Goal: Find specific page/section: Find specific page/section

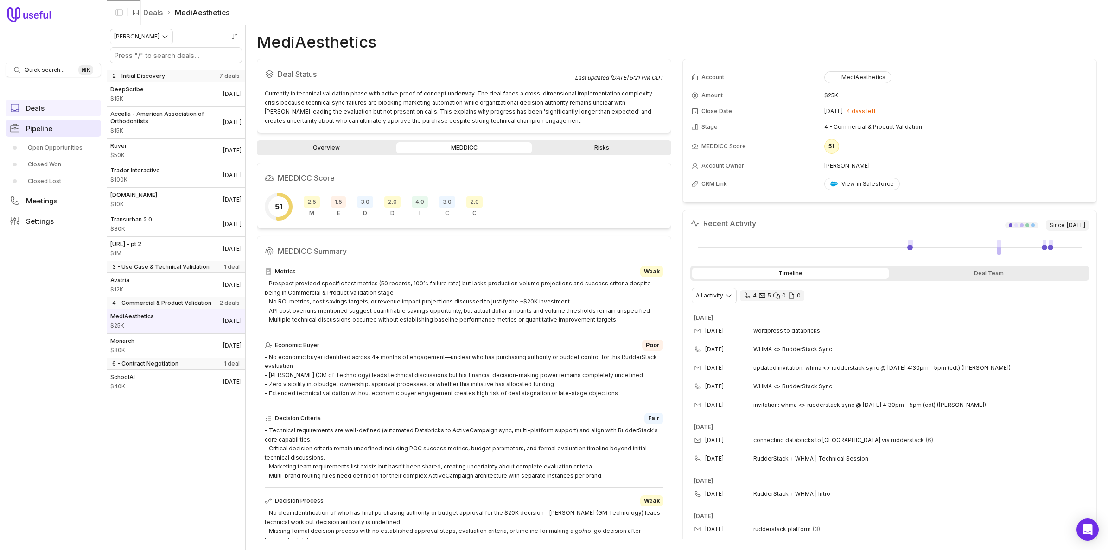
click at [52, 129] on link "Pipeline" at bounding box center [53, 128] width 95 height 17
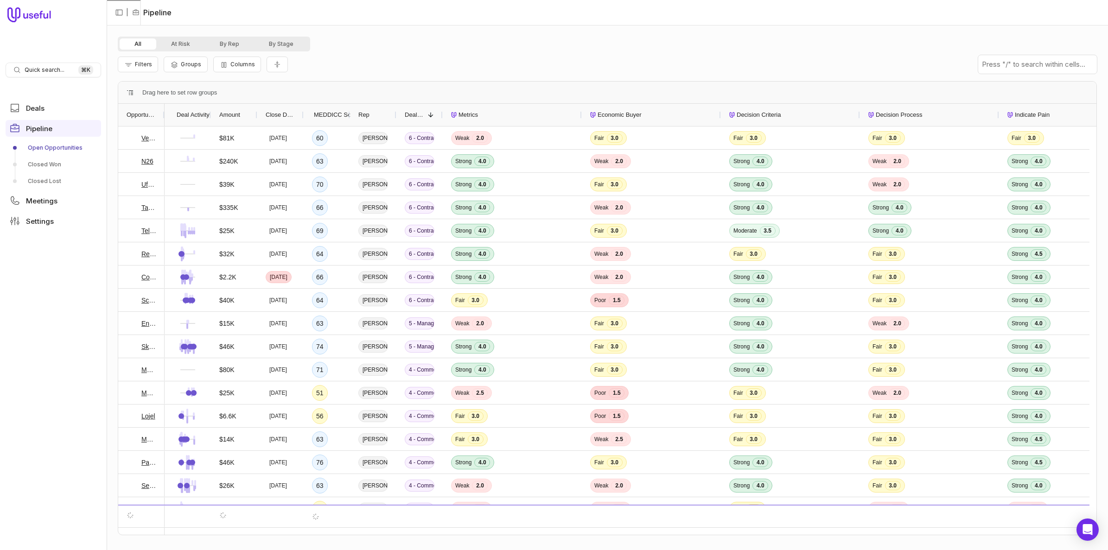
click at [224, 114] on span "Amount" at bounding box center [229, 114] width 21 height 11
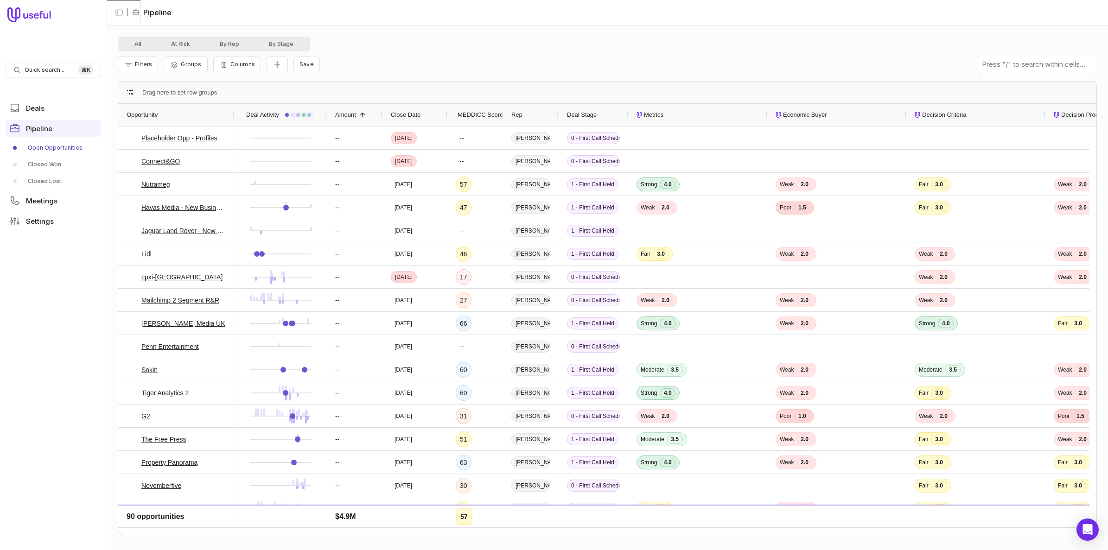
click at [345, 112] on span "Amount" at bounding box center [345, 114] width 21 height 11
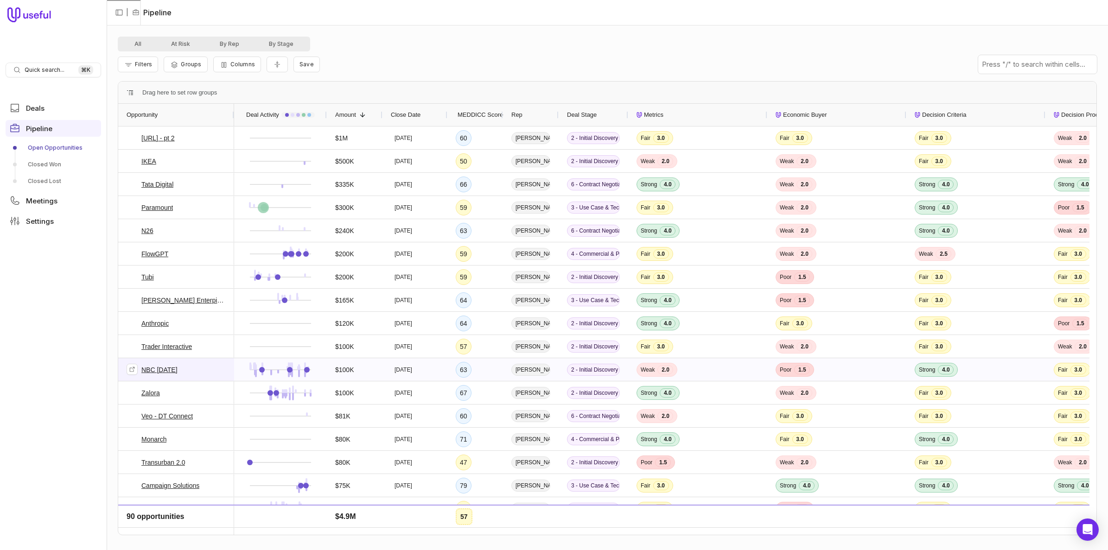
click at [158, 373] on link "NBC [DATE]" at bounding box center [159, 369] width 36 height 11
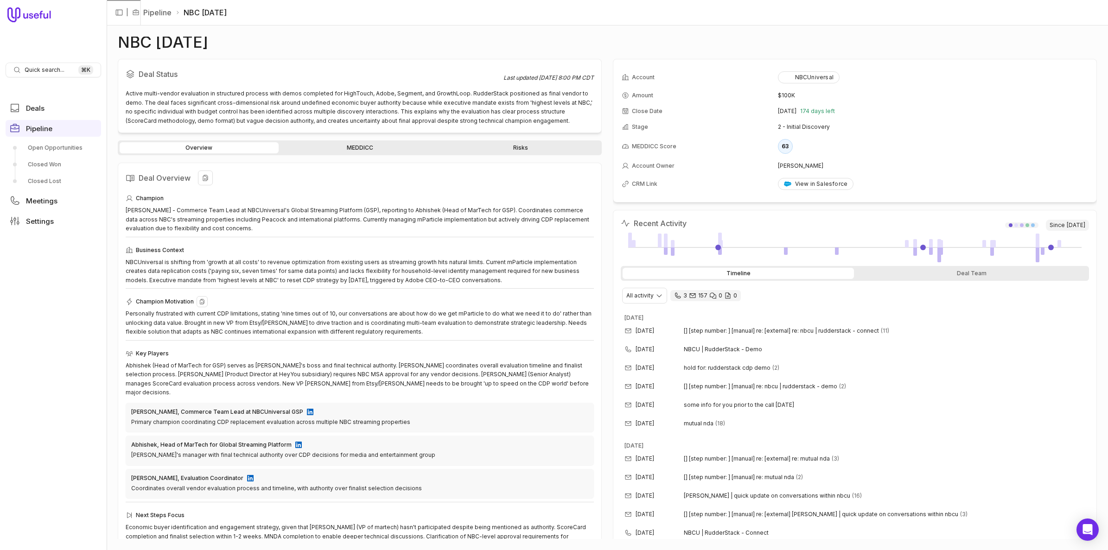
scroll to position [10, 0]
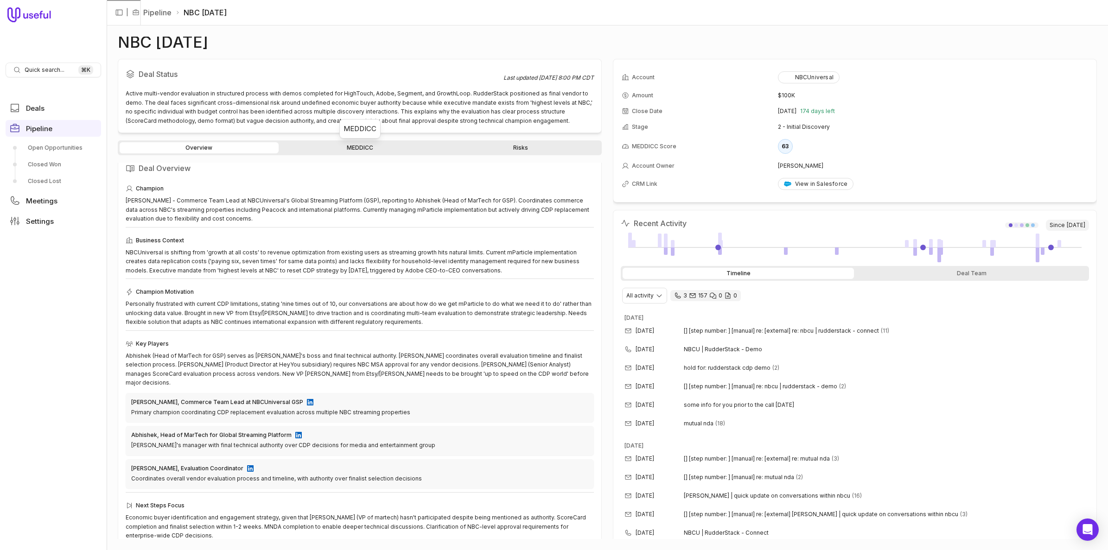
click at [300, 153] on link "MEDDICC" at bounding box center [359, 147] width 159 height 11
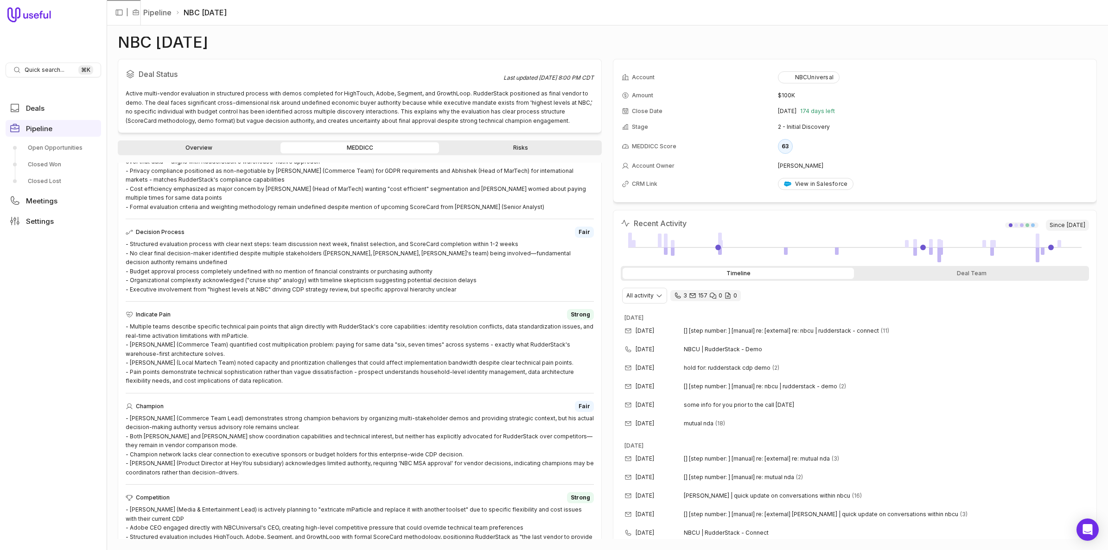
scroll to position [306, 0]
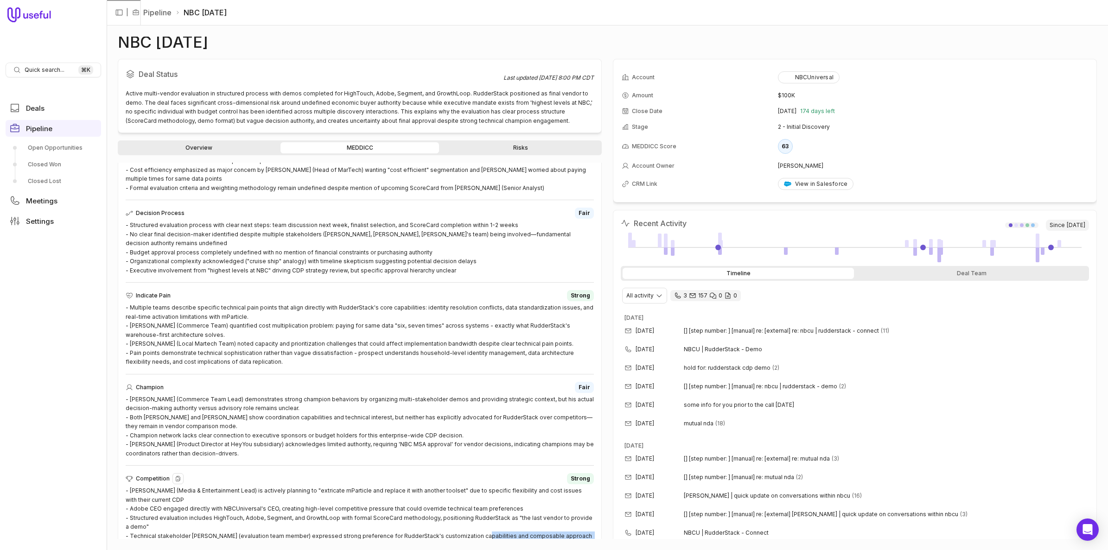
drag, startPoint x: 465, startPoint y: 521, endPoint x: 434, endPoint y: 524, distance: 31.2
click at [434, 524] on div "- [PERSON_NAME] (Media & Entertainment Lead) is actively planning to "extricate…" at bounding box center [360, 517] width 468 height 63
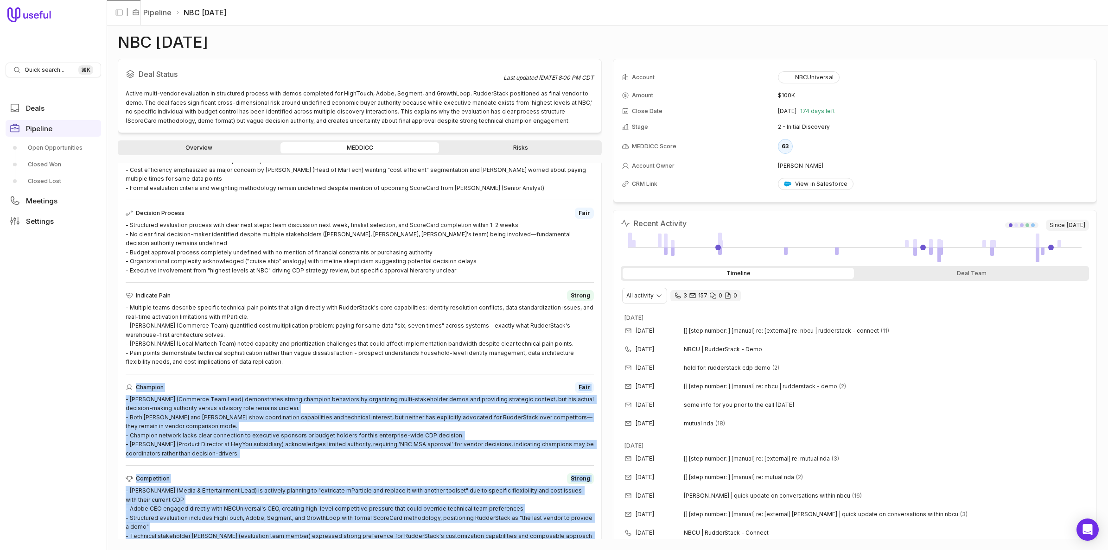
drag, startPoint x: 434, startPoint y: 524, endPoint x: 387, endPoint y: 446, distance: 90.6
click at [387, 446] on div "Metrics Weak - Critical baseline metrics are missing across all areas—no curren…" at bounding box center [360, 255] width 468 height 590
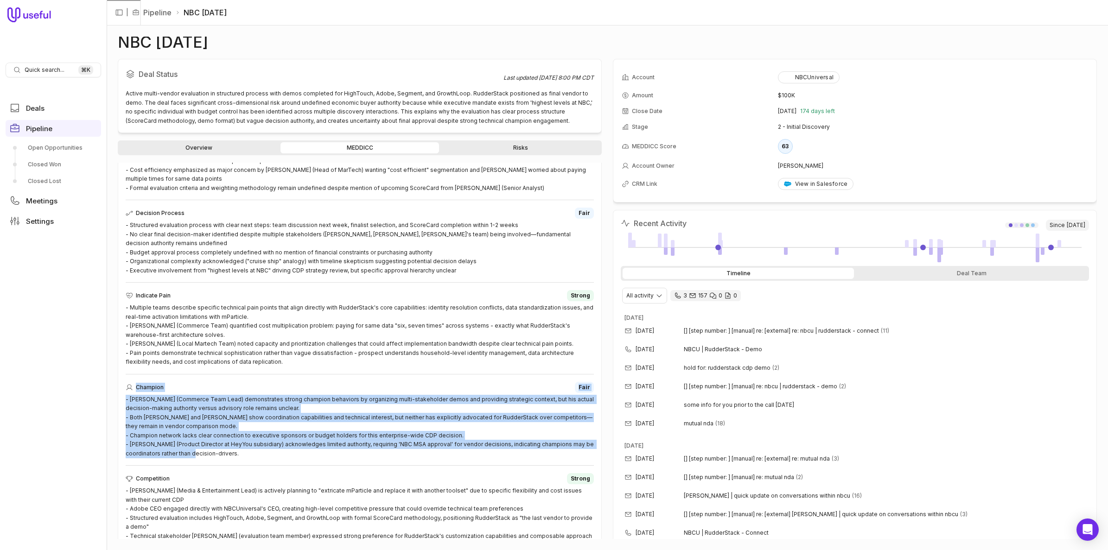
click at [387, 446] on div "Metrics Weak - Critical baseline metrics are missing across all areas—no curren…" at bounding box center [360, 255] width 468 height 590
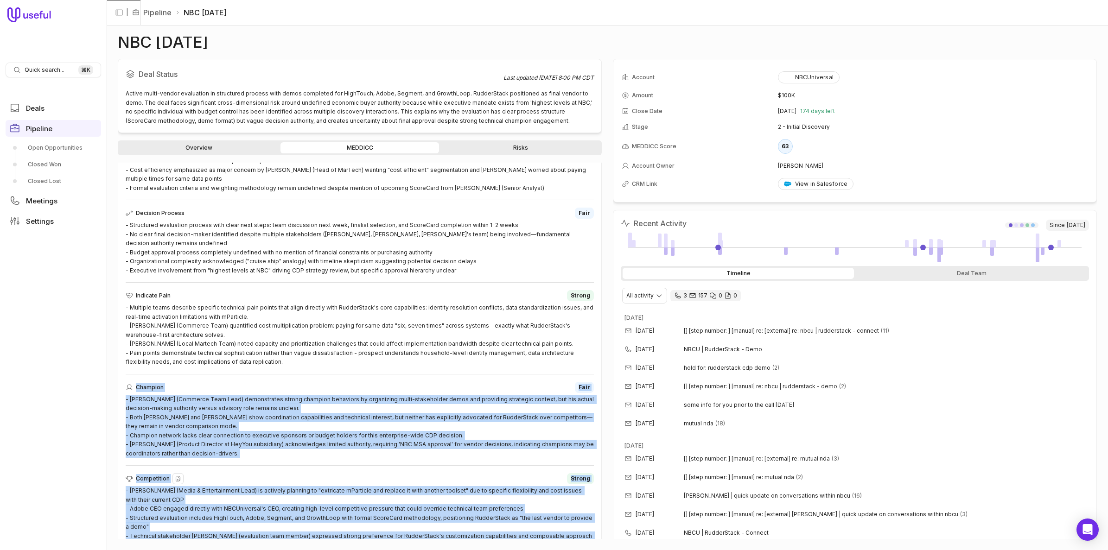
drag, startPoint x: 387, startPoint y: 446, endPoint x: 406, endPoint y: 519, distance: 74.5
click at [406, 519] on div "Metrics Weak - Critical baseline metrics are missing across all areas—no curren…" at bounding box center [360, 255] width 468 height 590
click at [406, 519] on div "- [PERSON_NAME] (Media & Entertainment Lead) is actively planning to "extricate…" at bounding box center [360, 517] width 468 height 63
